Goal: Information Seeking & Learning: Find specific fact

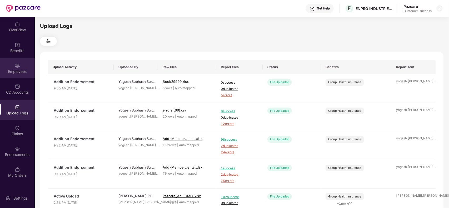
click at [18, 67] on img at bounding box center [17, 65] width 5 height 5
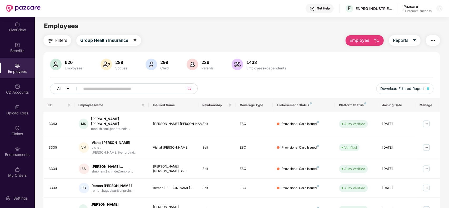
paste input "****"
click at [97, 87] on input "text" at bounding box center [130, 89] width 94 height 8
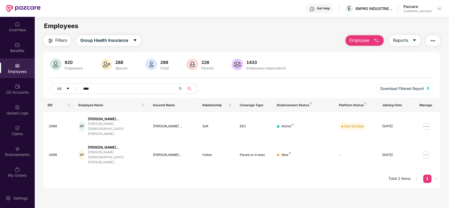
type input "****"
click at [363, 37] on span "Employee" at bounding box center [360, 40] width 20 height 7
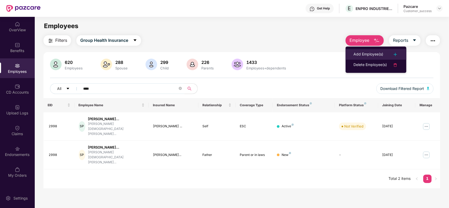
click at [366, 52] on div "Add Employee(s)" at bounding box center [369, 54] width 30 height 6
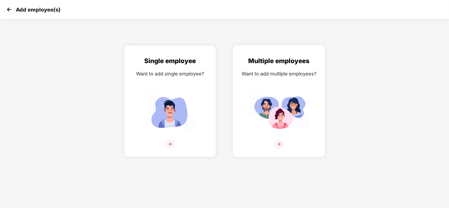
click at [277, 136] on div "Multiple employees Want to add multiple employees?" at bounding box center [278, 105] width 81 height 99
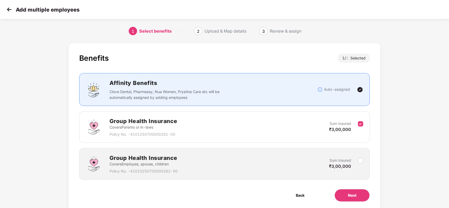
click at [370, 143] on div "Benefits 1 / 2 Selected Affinity Benefits Clove Dental, Pharmeasy, Nua Women, P…" at bounding box center [225, 127] width 312 height 169
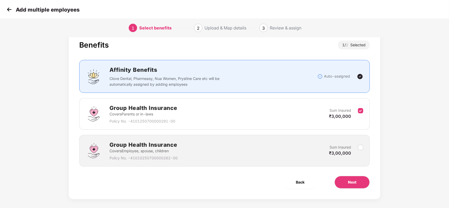
scroll to position [18, 0]
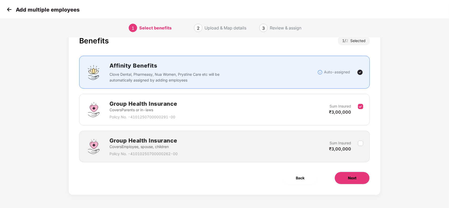
click at [350, 179] on span "Next" at bounding box center [352, 178] width 8 height 6
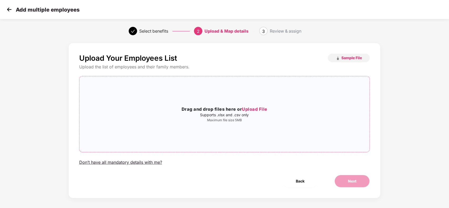
click at [257, 111] on span "Upload File" at bounding box center [255, 109] width 26 height 5
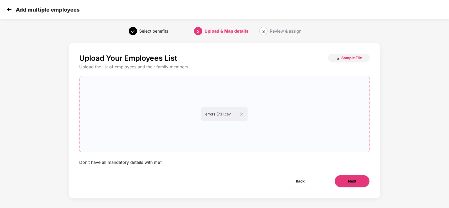
click at [354, 181] on span "Next" at bounding box center [352, 181] width 8 height 6
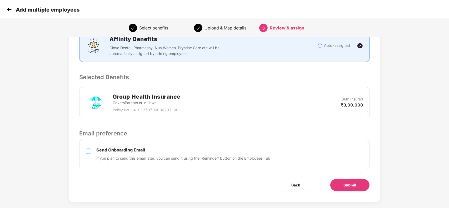
scroll to position [86, 0]
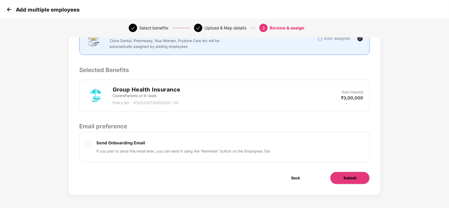
click at [357, 177] on button "Submit" at bounding box center [350, 178] width 40 height 13
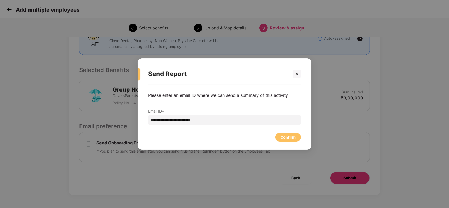
scroll to position [0, 0]
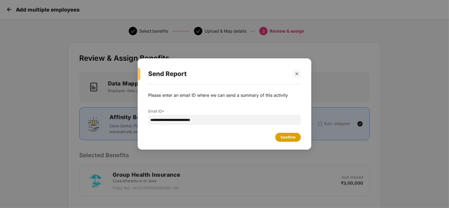
click at [291, 136] on div "Confirm" at bounding box center [288, 138] width 15 height 6
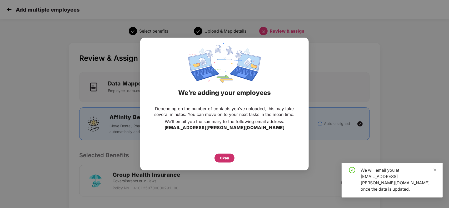
click at [227, 157] on div "Okay" at bounding box center [224, 158] width 9 height 6
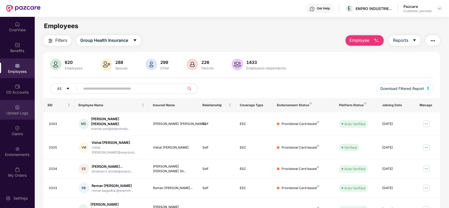
click at [18, 108] on img at bounding box center [17, 107] width 5 height 5
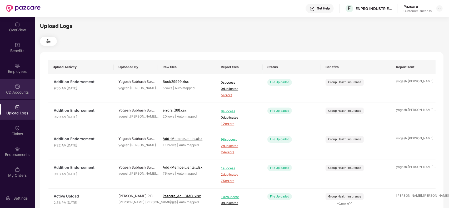
click at [24, 84] on div "CD Accounts" at bounding box center [17, 89] width 35 height 20
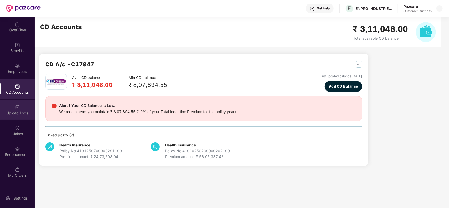
click at [22, 107] on div "Upload Logs" at bounding box center [17, 110] width 35 height 20
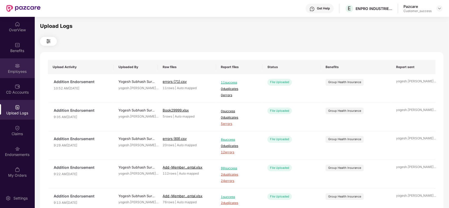
click at [20, 71] on div "Employees" at bounding box center [17, 71] width 35 height 5
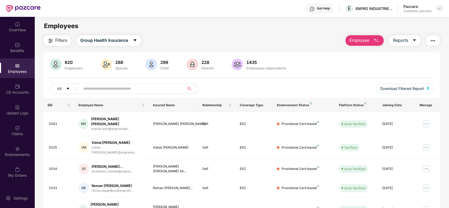
click at [441, 8] on img at bounding box center [439, 8] width 4 height 4
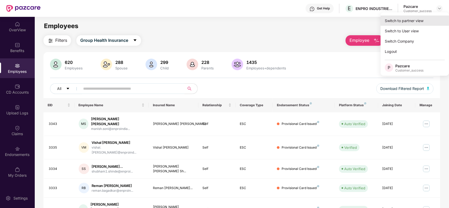
click at [411, 16] on div "Switch to partner view" at bounding box center [415, 21] width 68 height 10
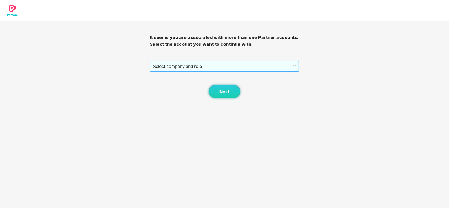
click at [242, 67] on span "Select company and role" at bounding box center [224, 66] width 143 height 10
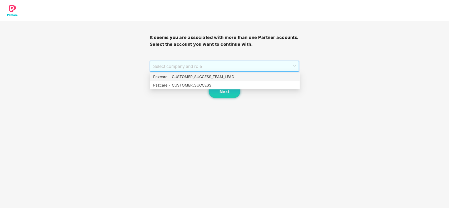
click at [199, 82] on div "Pazcare - CUSTOMER_SUCCESS" at bounding box center [224, 85] width 143 height 6
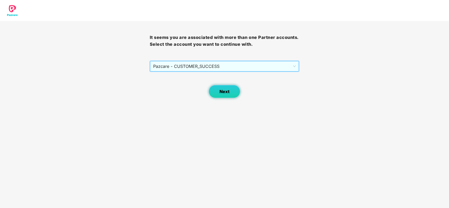
click at [221, 92] on span "Next" at bounding box center [225, 91] width 10 height 5
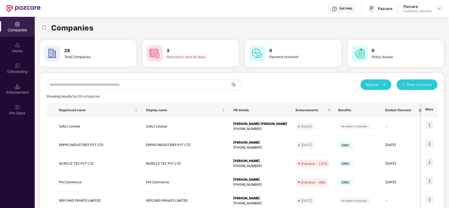
click at [91, 86] on input "text" at bounding box center [138, 84] width 185 height 11
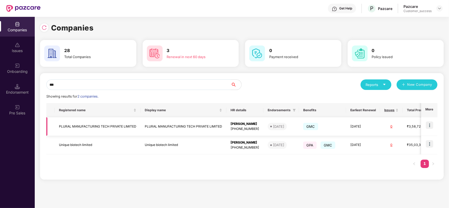
type input "***"
click at [429, 146] on img at bounding box center [429, 143] width 7 height 7
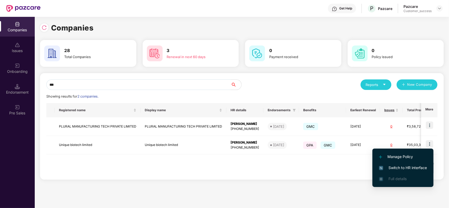
click at [395, 166] on span "Switch to HR interface" at bounding box center [403, 168] width 48 height 6
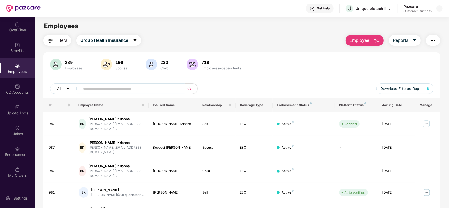
click at [97, 92] on input "text" at bounding box center [130, 89] width 94 height 8
paste input "******"
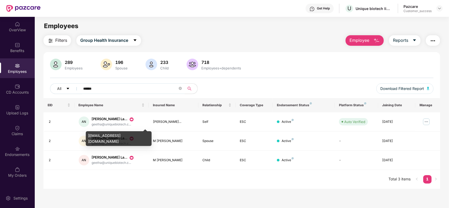
type input "******"
drag, startPoint x: 136, startPoint y: 135, endPoint x: 87, endPoint y: 135, distance: 49.0
click at [87, 135] on div "geetha@uniquebiotech.com" at bounding box center [119, 138] width 66 height 15
copy div "geetha@uniquebiotech.com"
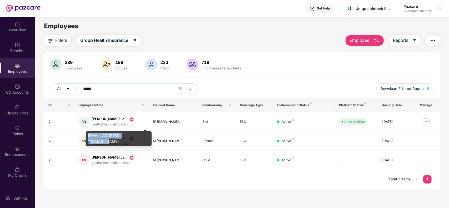
copy div "geetha@uniquebiotech.com"
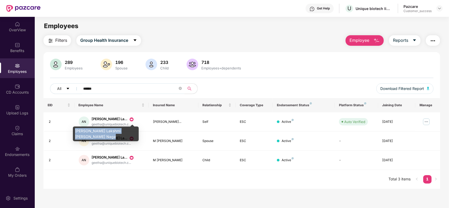
drag, startPoint x: 103, startPoint y: 138, endPoint x: 74, endPoint y: 131, distance: 29.7
click at [74, 131] on div "Atukuri Geethanjani Lakshmi Venkata Naga" at bounding box center [106, 134] width 66 height 15
copy div "Atukuri Geethanjani Lakshmi Venkata Naga"
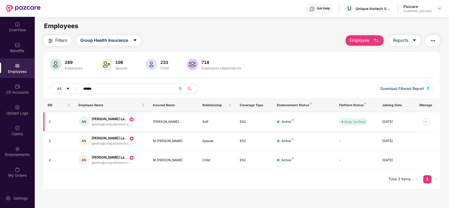
click at [425, 123] on img at bounding box center [426, 122] width 8 height 8
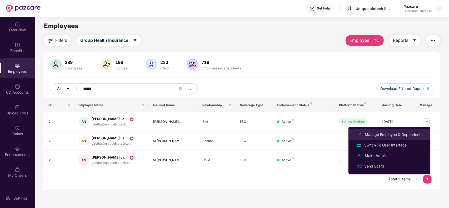
click at [397, 132] on div "Manage Employee & Dependents" at bounding box center [394, 135] width 60 height 6
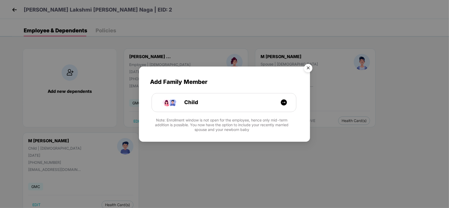
click at [311, 67] on img "Close" at bounding box center [308, 69] width 15 height 15
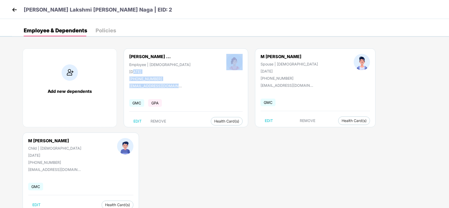
drag, startPoint x: 183, startPoint y: 86, endPoint x: 134, endPoint y: 68, distance: 53.1
click at [134, 68] on div "Atukuri Geethanjani ... Employee | Female 09 Apr 1982 +919000497275 geetha@uniq…" at bounding box center [186, 87] width 125 height 79
click at [187, 73] on div "Atukuri Geethanjani ... Employee | Female 09 Apr 1982 +919000497275" at bounding box center [159, 67] width 97 height 27
drag, startPoint x: 180, startPoint y: 86, endPoint x: 128, endPoint y: 78, distance: 51.9
click at [128, 78] on div "Atukuri Geethanjani ... Employee | Female 09 Apr 1982 +919000497275 geetha@uniq…" at bounding box center [186, 87] width 125 height 79
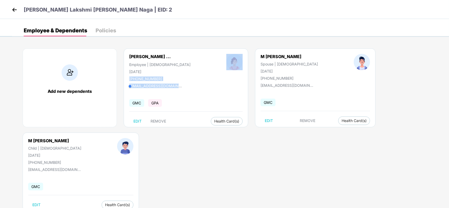
copy div "+919000497275 geetha@uniquebiotech.com"
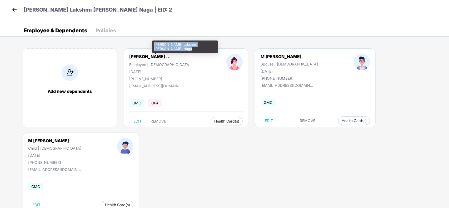
drag, startPoint x: 167, startPoint y: 49, endPoint x: 155, endPoint y: 45, distance: 13.7
click at [155, 45] on div "Atukuri Geethanjani Lakshmi Venkata Naga" at bounding box center [185, 47] width 66 height 12
copy div "Atukuri Geethanjani Lakshmi Venkata Naga"
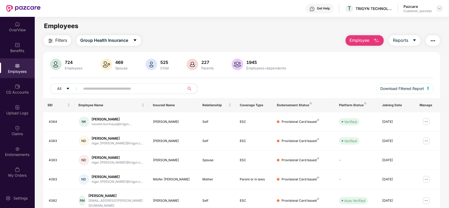
click at [440, 8] on img at bounding box center [439, 8] width 4 height 4
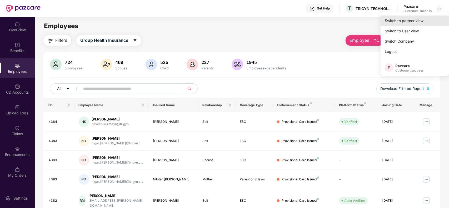
click at [409, 19] on div "Switch to partner view" at bounding box center [415, 21] width 68 height 10
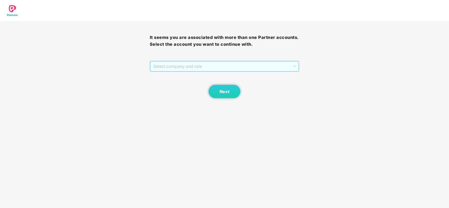
click at [216, 65] on span "Select company and role" at bounding box center [224, 66] width 143 height 10
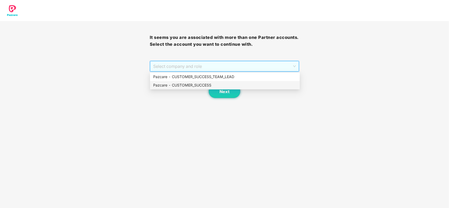
click at [189, 86] on div "Pazcare - CUSTOMER_SUCCESS" at bounding box center [224, 85] width 143 height 6
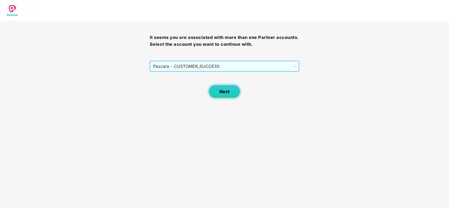
click at [220, 90] on span "Next" at bounding box center [225, 91] width 10 height 5
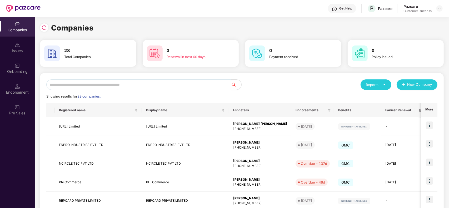
click at [118, 87] on input "text" at bounding box center [138, 84] width 185 height 11
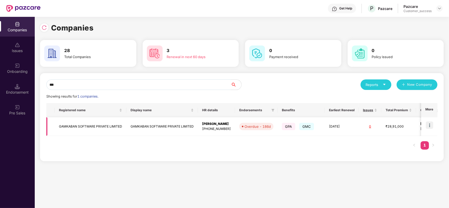
type input "***"
click at [431, 126] on img at bounding box center [429, 125] width 7 height 7
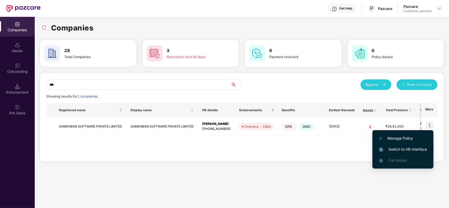
click at [403, 148] on span "Switch to HR interface" at bounding box center [403, 150] width 48 height 6
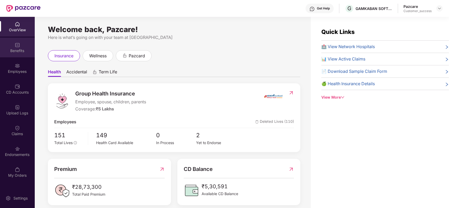
click at [17, 52] on div "Benefits" at bounding box center [17, 50] width 35 height 5
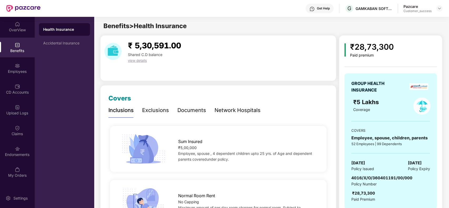
click at [377, 56] on div "Paid premium" at bounding box center [372, 55] width 44 height 4
drag, startPoint x: 414, startPoint y: 179, endPoint x: 350, endPoint y: 180, distance: 63.4
click at [350, 180] on div "GROUP HEALTH INSURANCE ₹5 Lakhs Coverage COVERS Employee, spouse, children, par…" at bounding box center [391, 141] width 92 height 136
copy span "4016/X/O/360401191/00/000"
